Goal: Navigation & Orientation: Find specific page/section

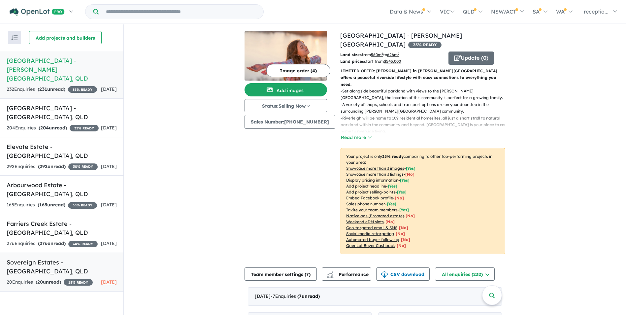
click at [76, 278] on div "20 Enquir ies ( 20 unread) 15 % READY" at bounding box center [50, 282] width 86 height 8
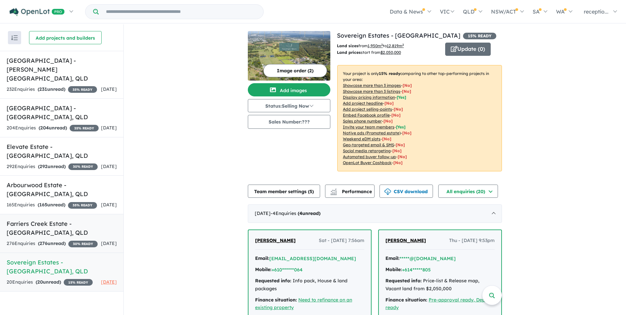
click at [88, 224] on h5 "Farriers Creek Estate - [GEOGRAPHIC_DATA] , [GEOGRAPHIC_DATA]" at bounding box center [62, 228] width 110 height 18
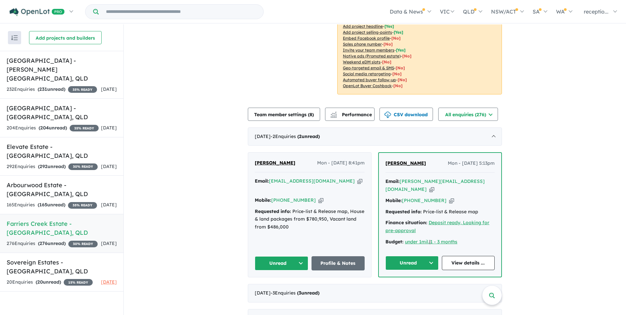
scroll to position [148, 0]
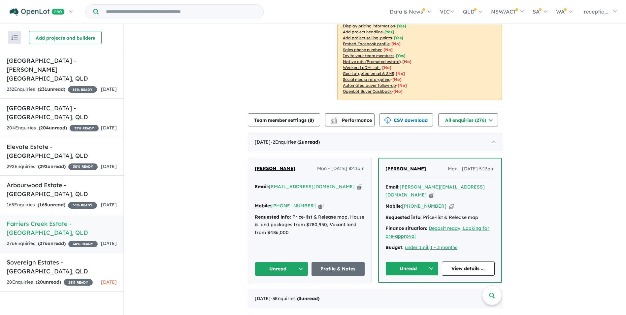
click at [434, 191] on icon "button" at bounding box center [431, 194] width 5 height 7
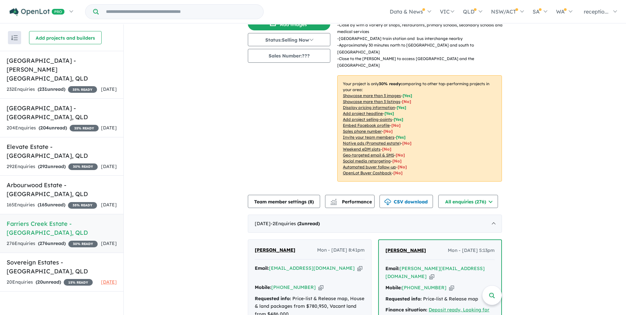
scroll to position [132, 0]
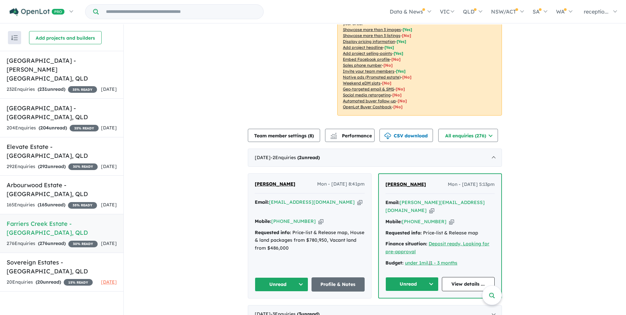
click at [449, 218] on icon "button" at bounding box center [451, 221] width 5 height 7
click at [357, 199] on icon "button" at bounding box center [359, 202] width 5 height 7
